Goal: Transaction & Acquisition: Purchase product/service

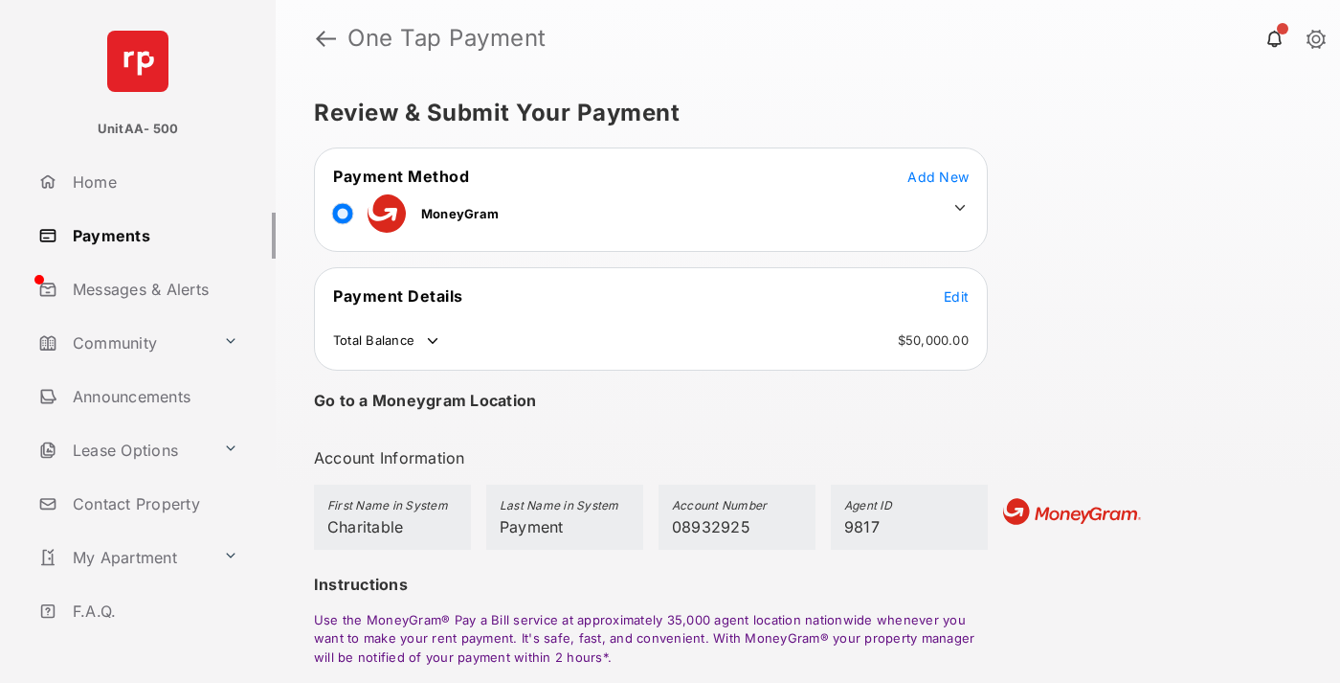
scroll to position [140, 0]
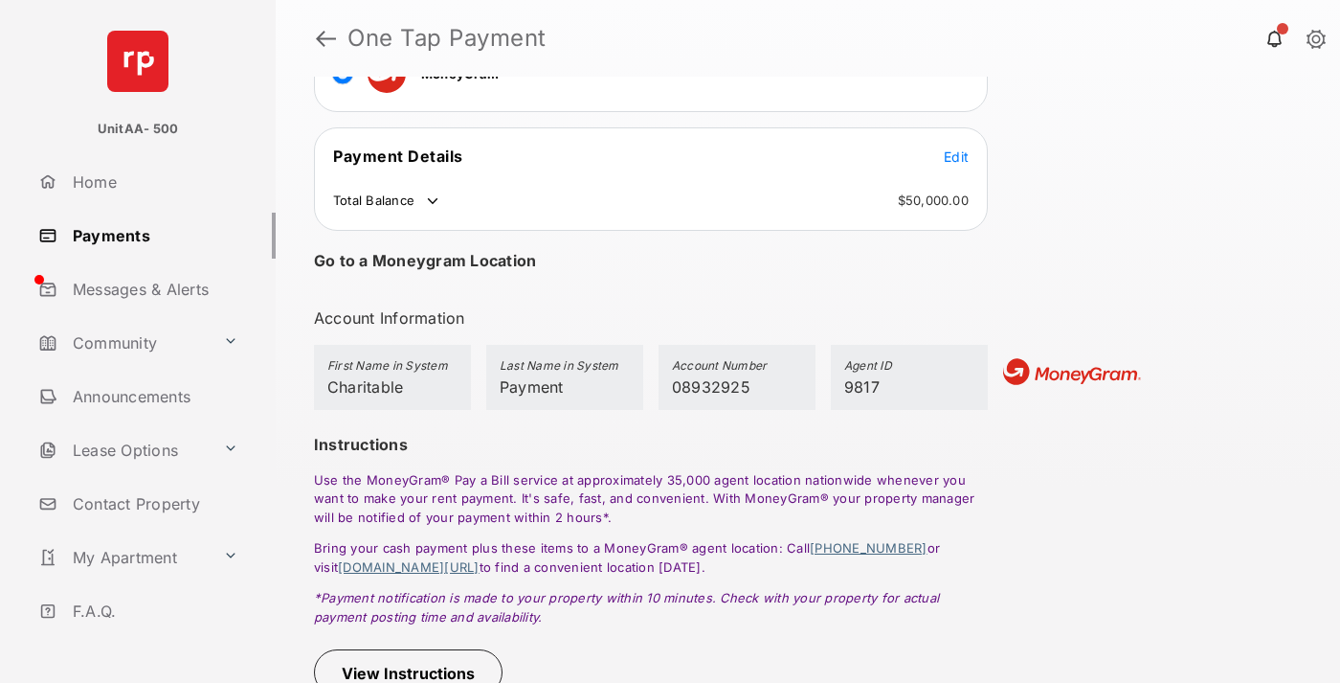
click at [412, 673] on button "View Instructions" at bounding box center [408, 672] width 189 height 46
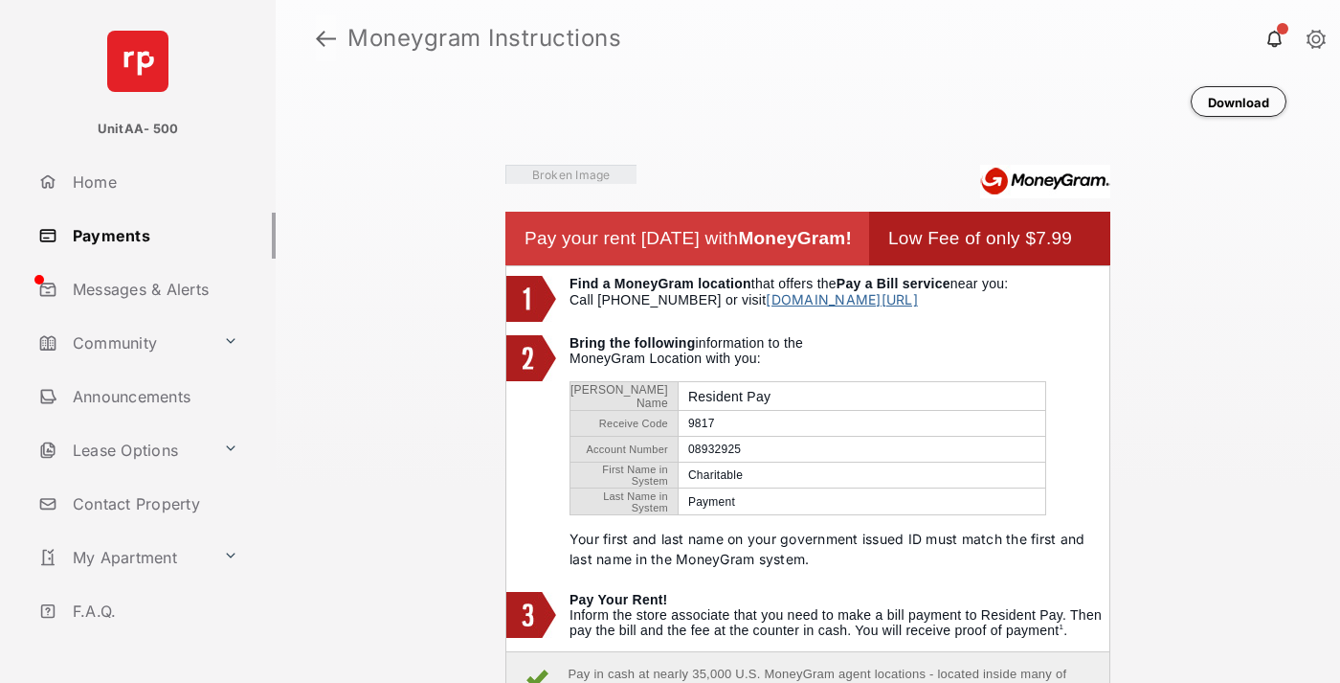
click at [325, 38] on link at bounding box center [326, 38] width 20 height 46
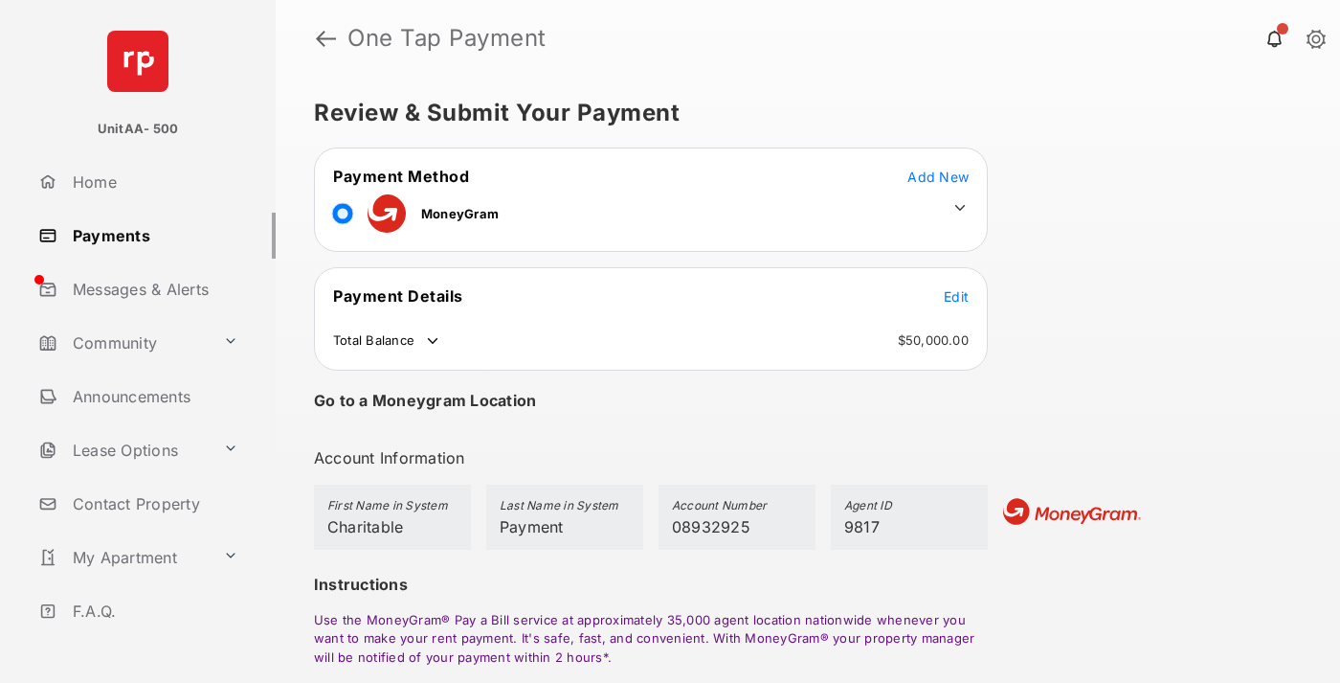
click at [956, 296] on span "Edit" at bounding box center [956, 296] width 25 height 16
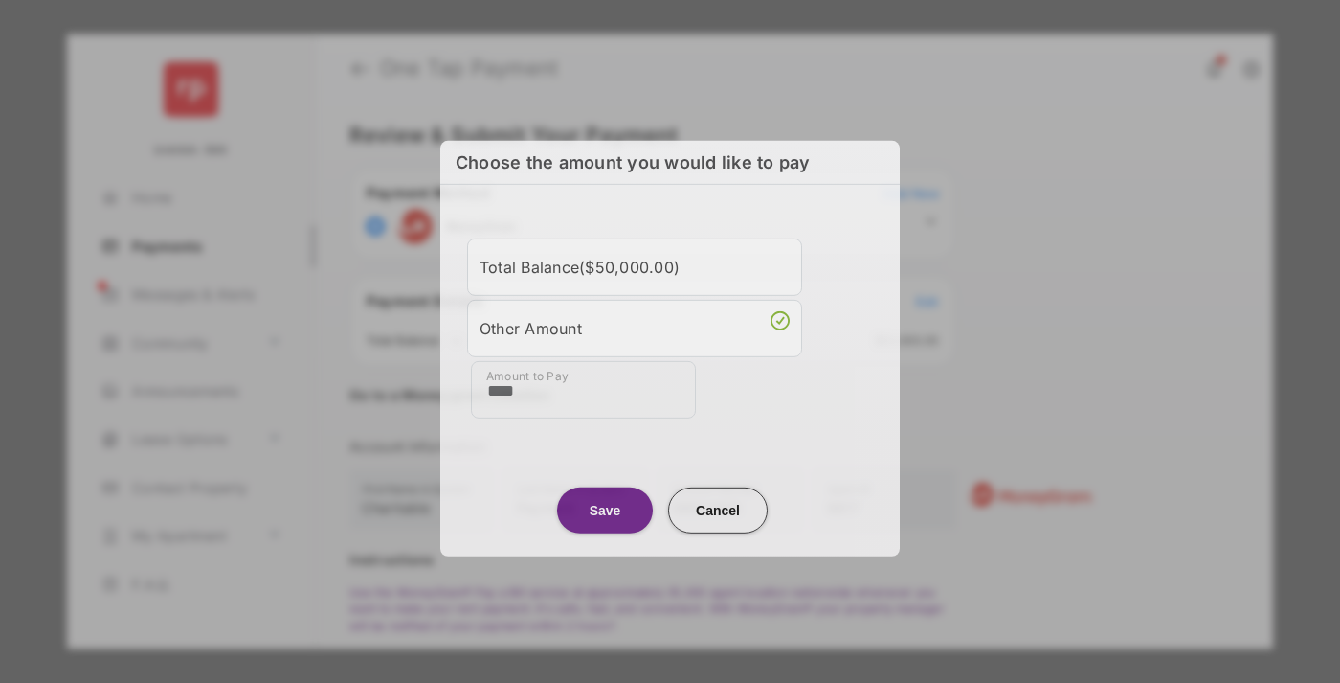
type input "****"
click at [605, 506] on button "Save" at bounding box center [605, 509] width 96 height 46
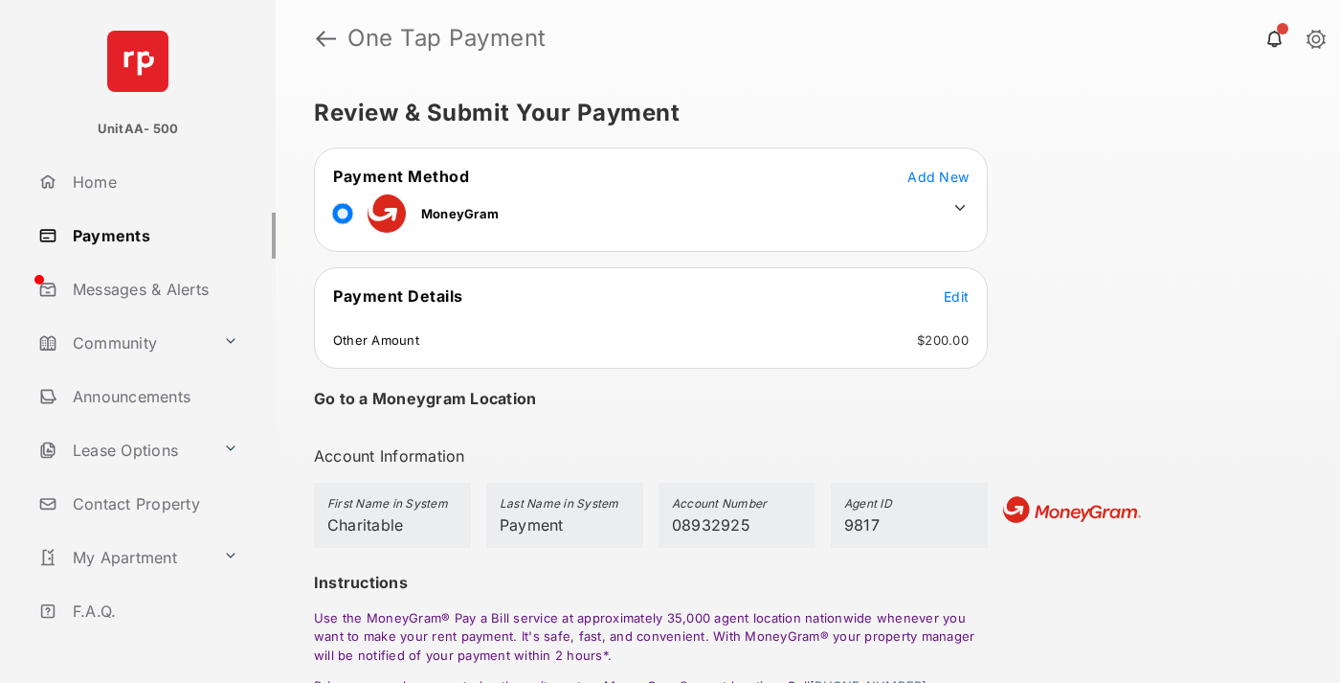
click at [960, 208] on icon at bounding box center [960, 207] width 17 height 17
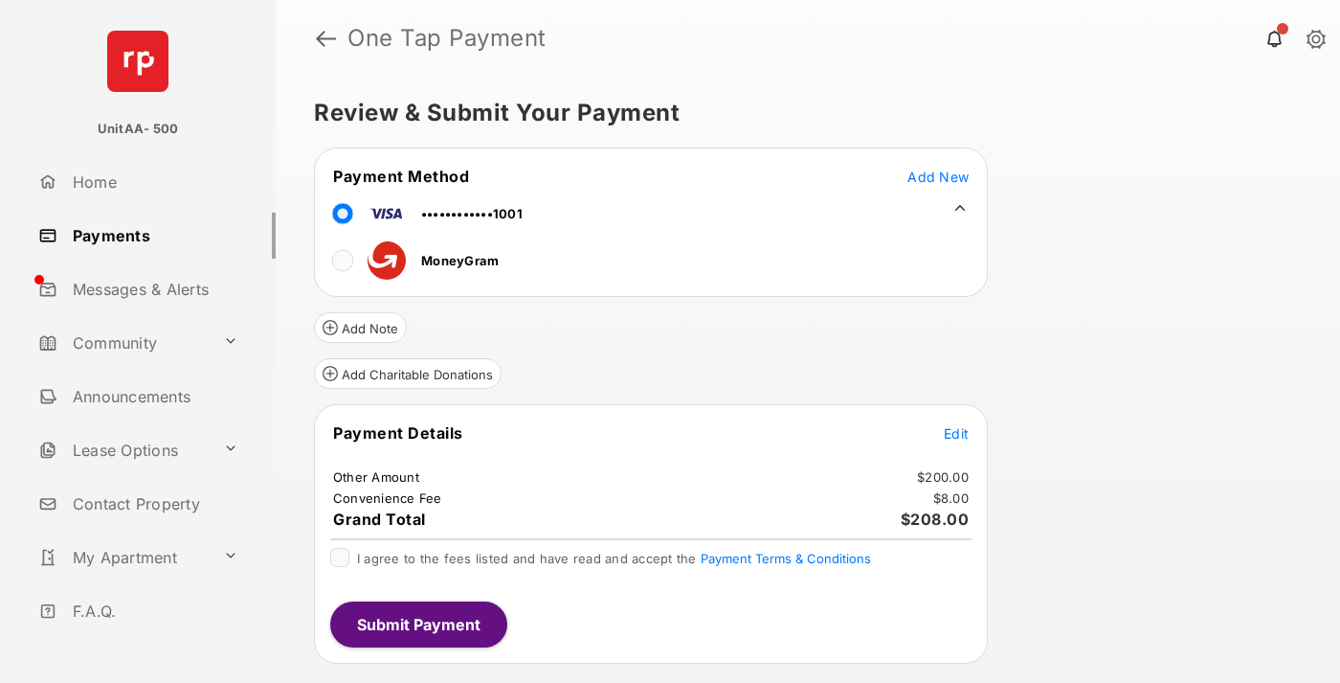
click at [407, 373] on button "Add Charitable Donations" at bounding box center [408, 373] width 188 height 31
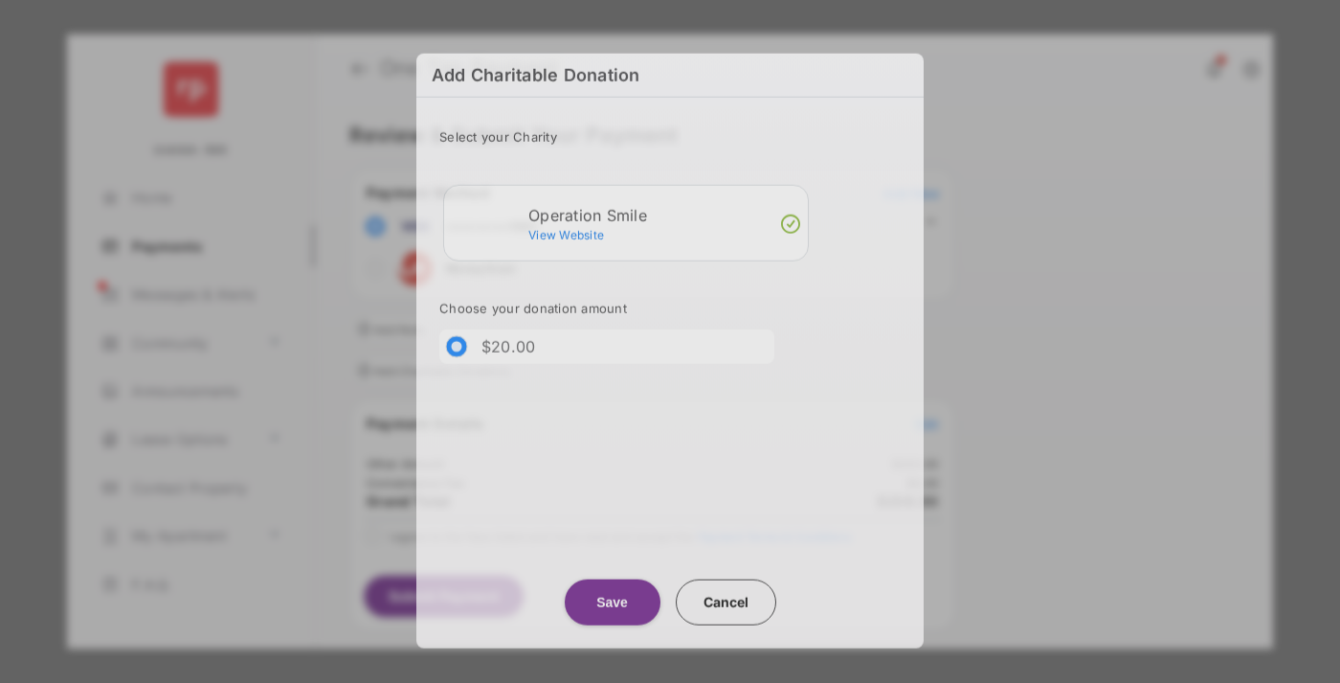
click at [612, 597] on button "Save" at bounding box center [613, 602] width 96 height 46
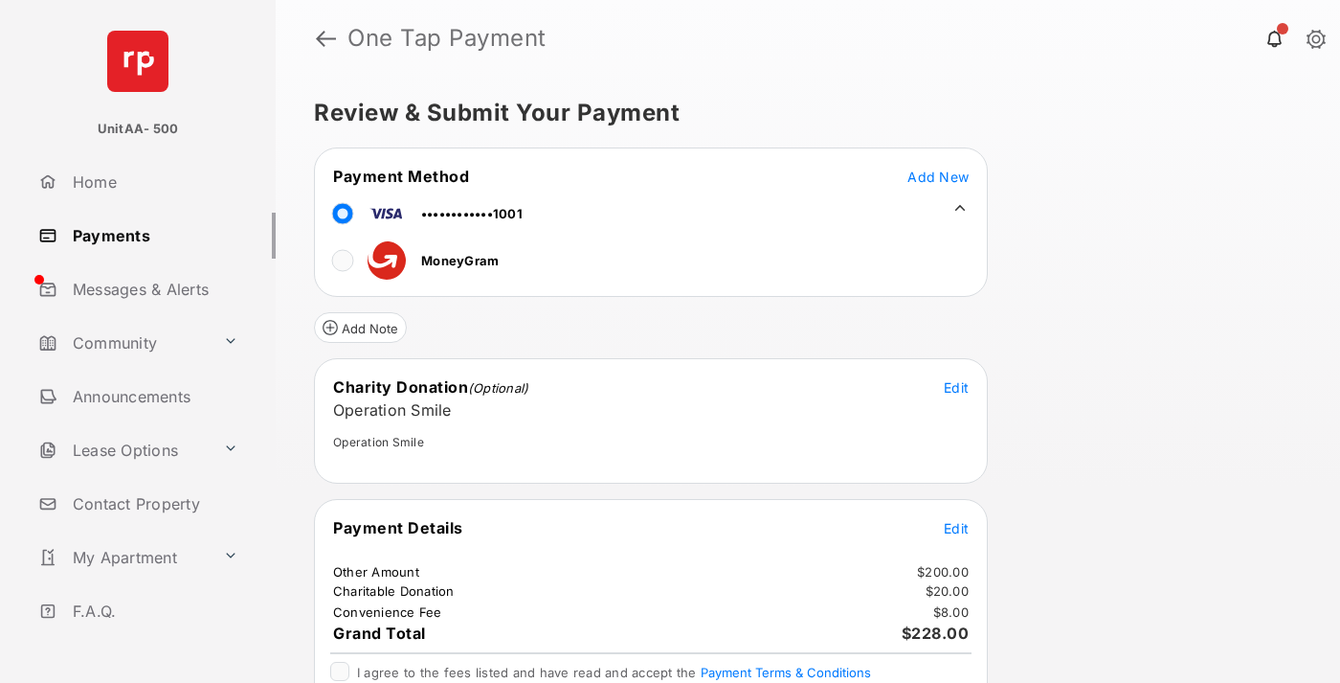
click at [956, 527] on span "Edit" at bounding box center [956, 528] width 25 height 16
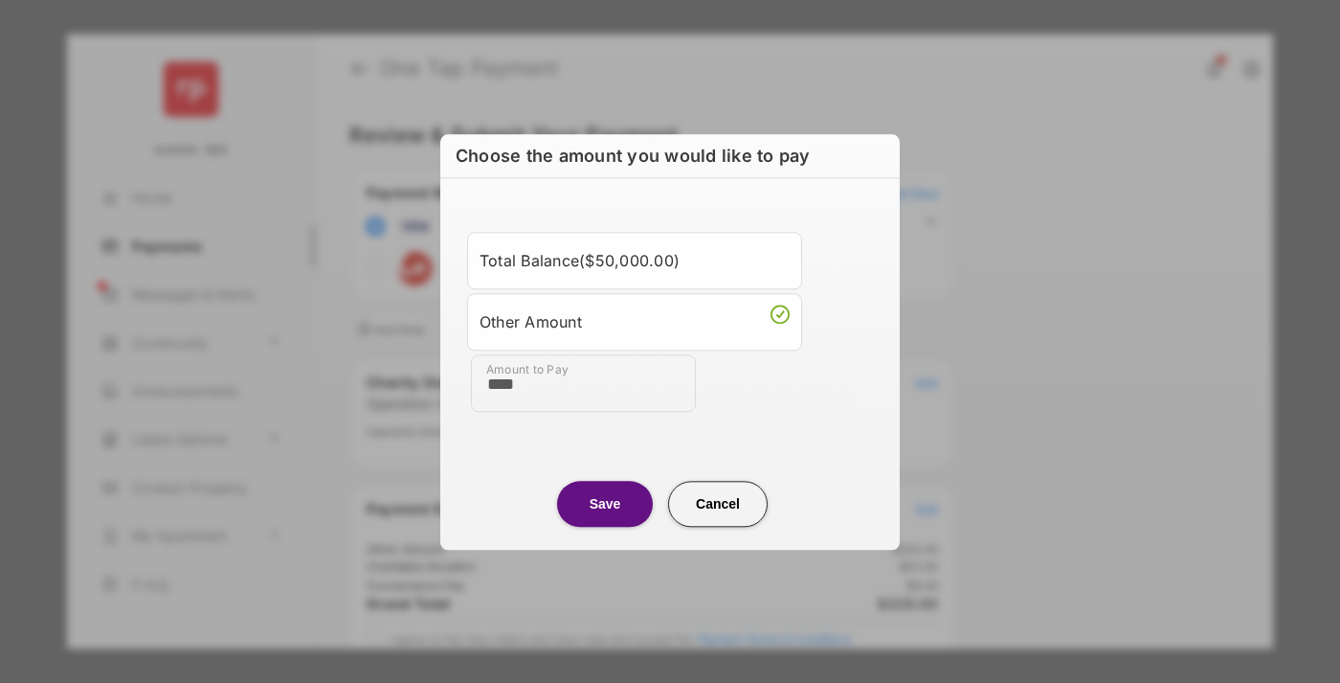
click at [605, 503] on button "Save" at bounding box center [605, 504] width 96 height 46
